Goal: Navigation & Orientation: Find specific page/section

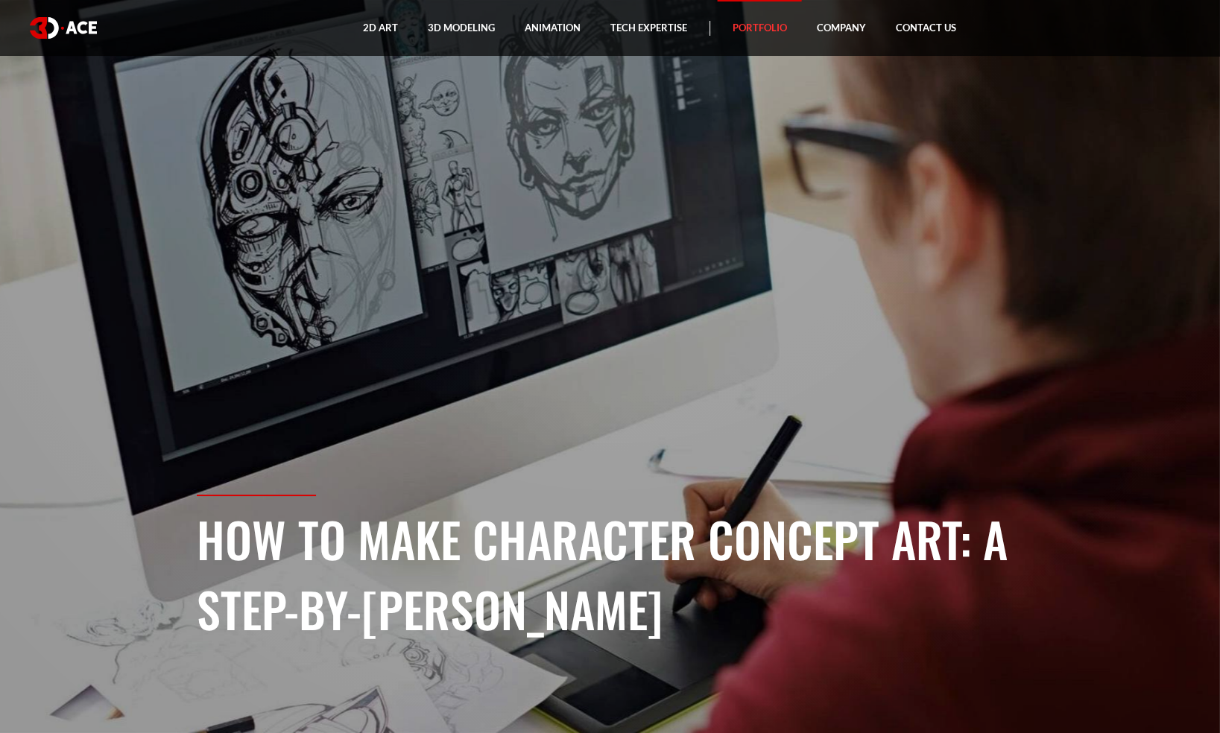
click at [765, 27] on link "Portfolio" at bounding box center [760, 28] width 84 height 56
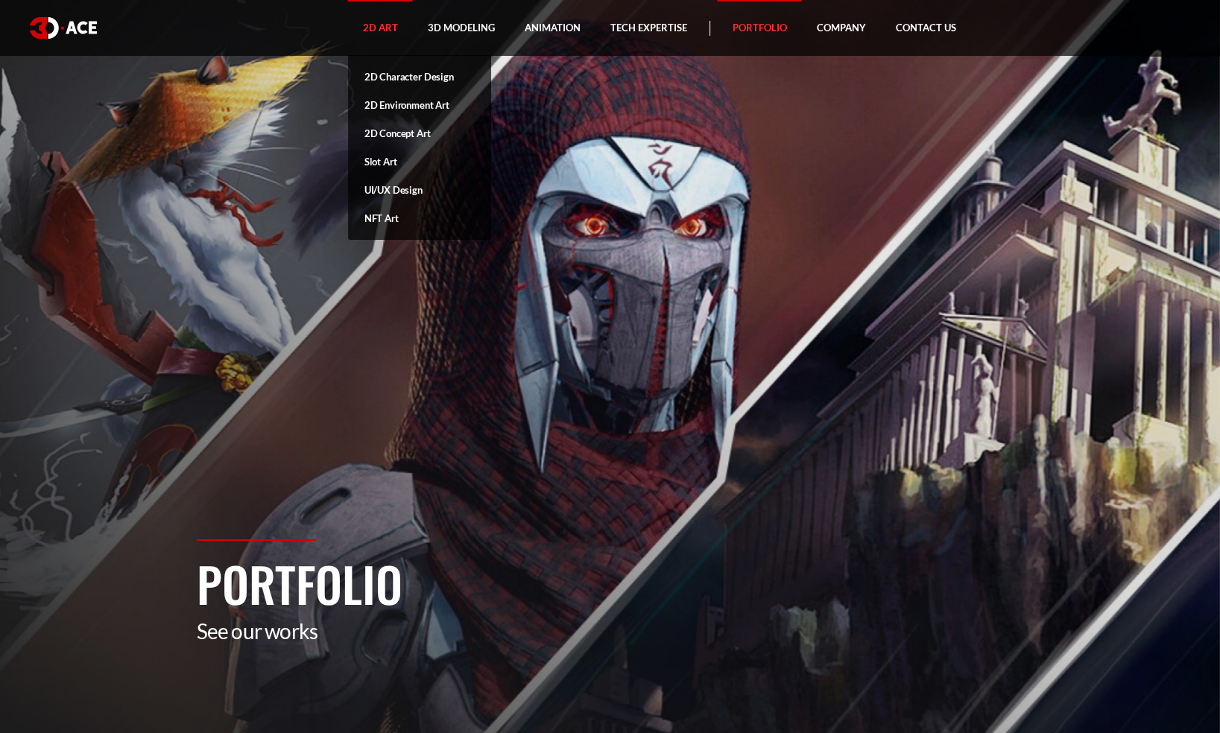
click at [382, 23] on link "2D Art" at bounding box center [380, 28] width 65 height 56
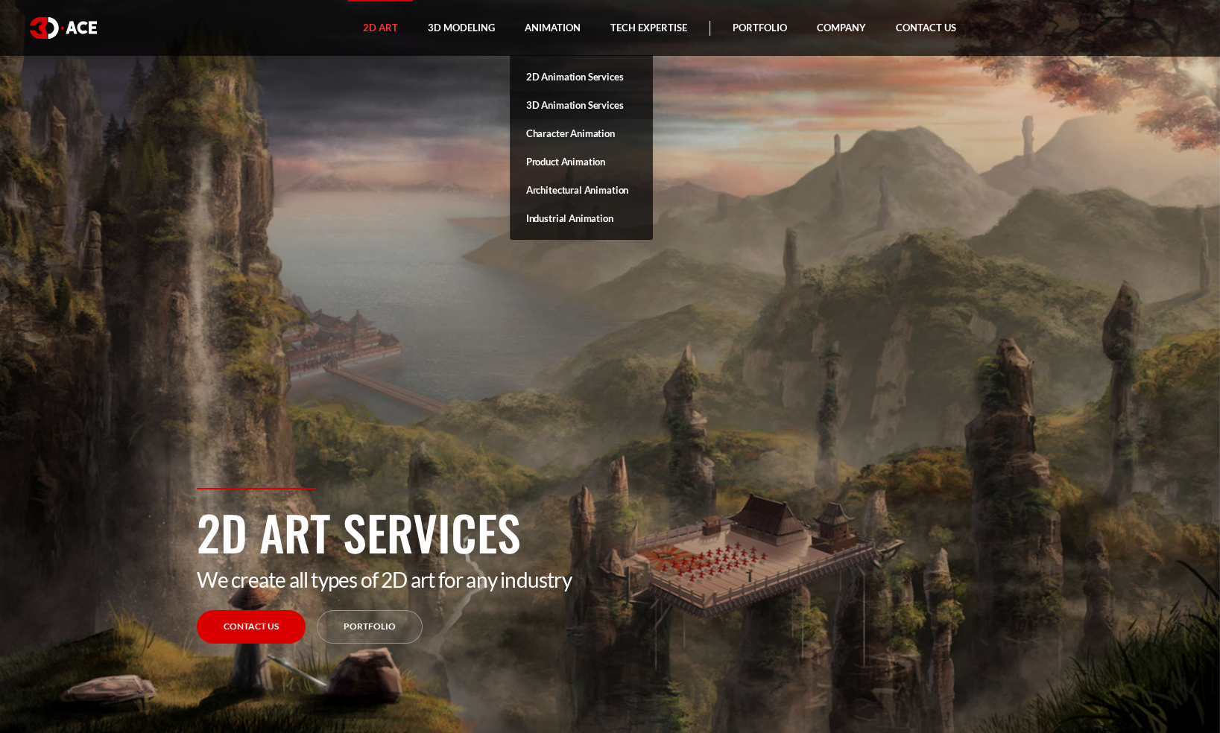
click at [548, 106] on link "3D Animation Services" at bounding box center [581, 105] width 143 height 28
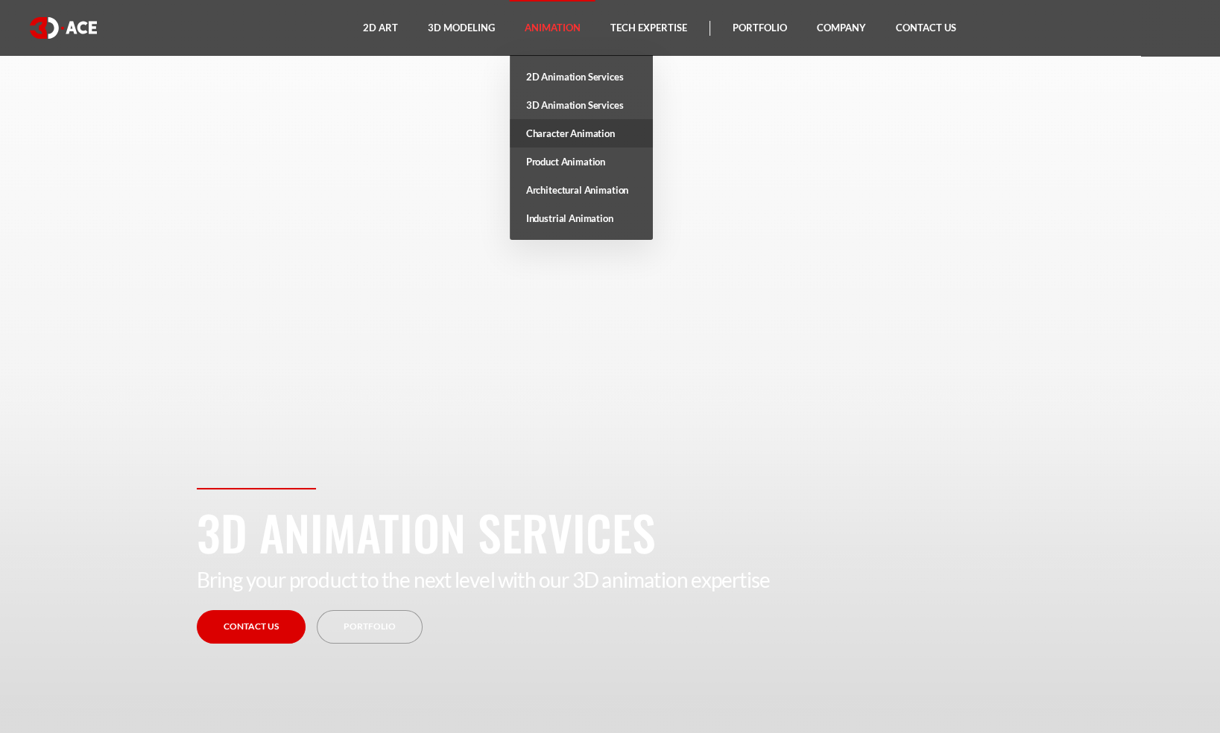
click at [561, 130] on link "Character Animation" at bounding box center [581, 133] width 143 height 28
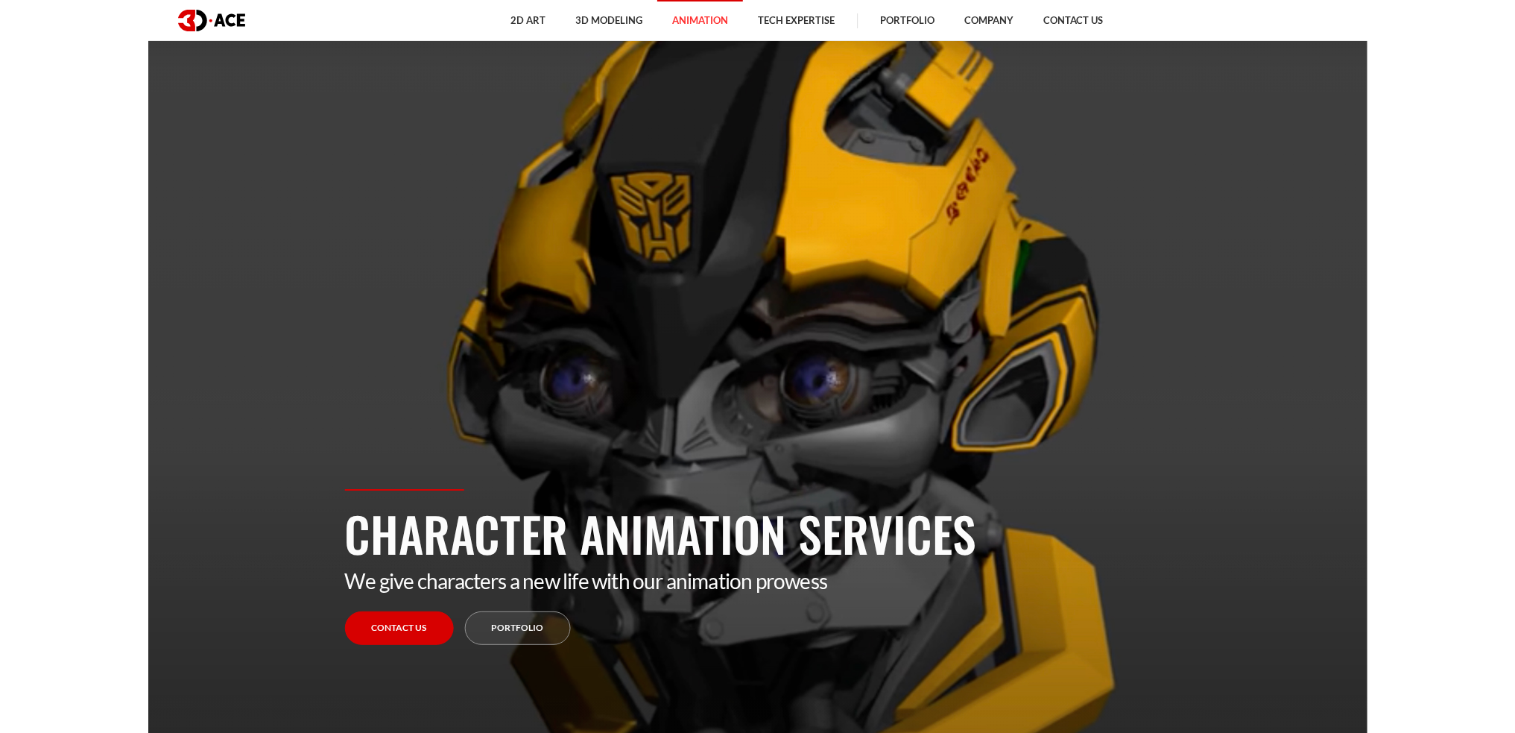
scroll to position [75, 0]
